Goal: Information Seeking & Learning: Learn about a topic

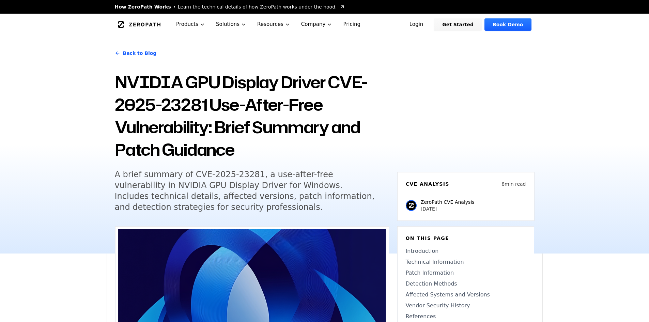
click at [265, 209] on h5 "A brief summary of CVE-2025-23281, a use-after-free vulnerability in NVIDIA GPU…" at bounding box center [246, 191] width 262 height 44
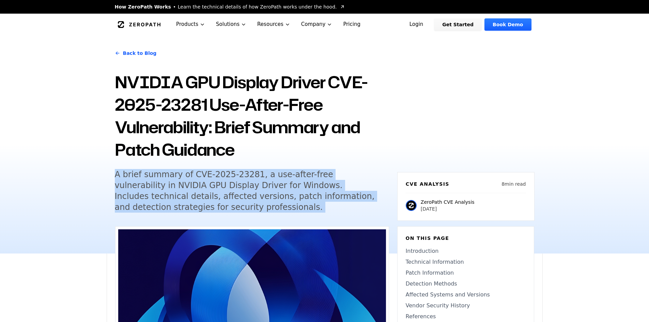
click at [265, 209] on h5 "A brief summary of CVE-2025-23281, a use-after-free vulnerability in NVIDIA GPU…" at bounding box center [246, 191] width 262 height 44
click at [281, 210] on h5 "A brief summary of CVE-2025-23281, a use-after-free vulnerability in NVIDIA GPU…" at bounding box center [246, 191] width 262 height 44
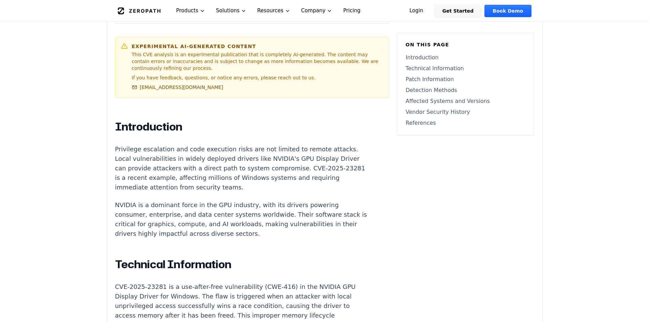
scroll to position [375, 0]
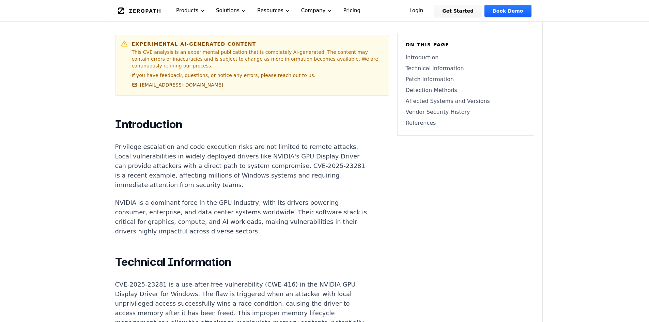
click at [205, 149] on p "Privilege escalation and code execution risks are not limited to remote attacks…" at bounding box center [241, 166] width 253 height 48
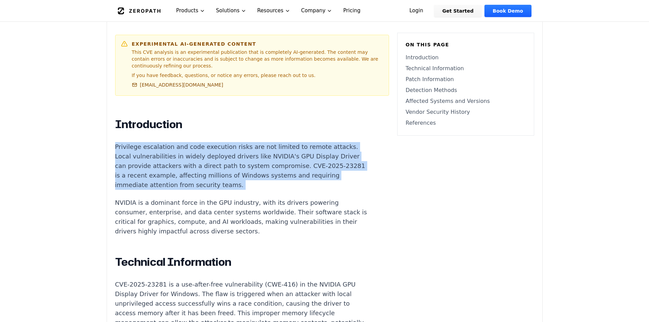
click at [205, 149] on p "Privilege escalation and code execution risks are not limited to remote attacks…" at bounding box center [241, 166] width 253 height 48
click at [226, 172] on p "Privilege escalation and code execution risks are not limited to remote attacks…" at bounding box center [241, 166] width 253 height 48
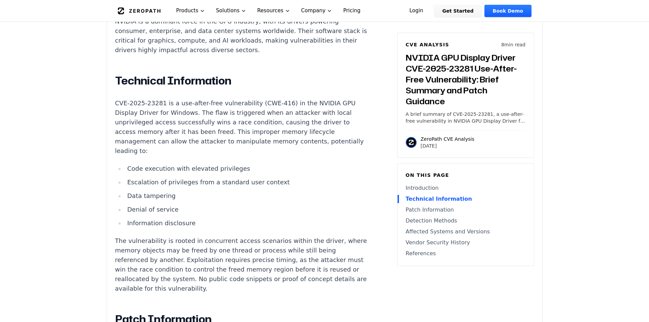
scroll to position [545, 0]
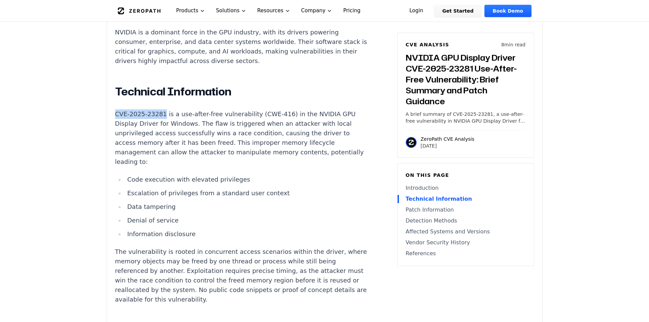
drag, startPoint x: 161, startPoint y: 107, endPoint x: 102, endPoint y: 102, distance: 59.4
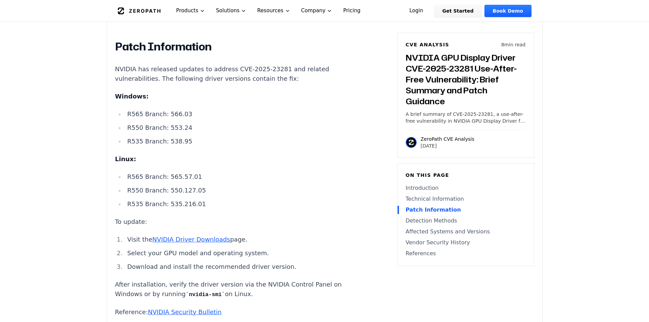
scroll to position [817, 0]
